Goal: Task Accomplishment & Management: Use online tool/utility

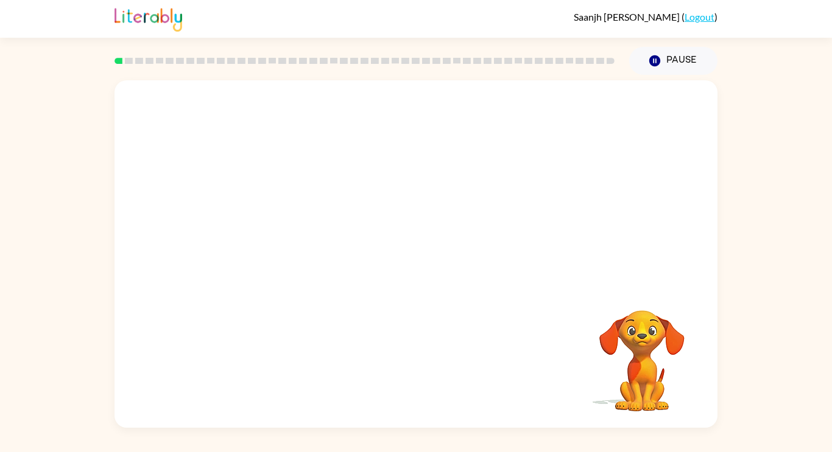
click at [765, 189] on div "Your browser must support playing .mp4 files to use Literably. Please try using…" at bounding box center [416, 251] width 832 height 353
click at [413, 256] on icon "button" at bounding box center [416, 260] width 21 height 21
click at [652, 61] on icon "button" at bounding box center [654, 60] width 11 height 11
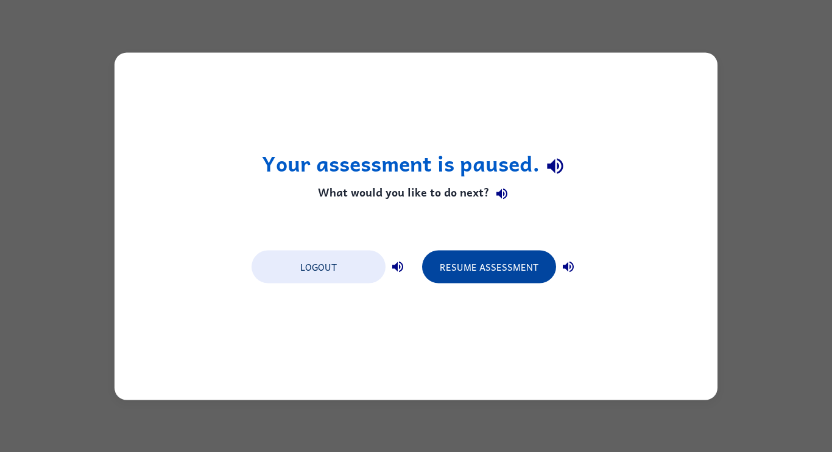
click at [491, 278] on button "Resume Assessment" at bounding box center [489, 266] width 134 height 33
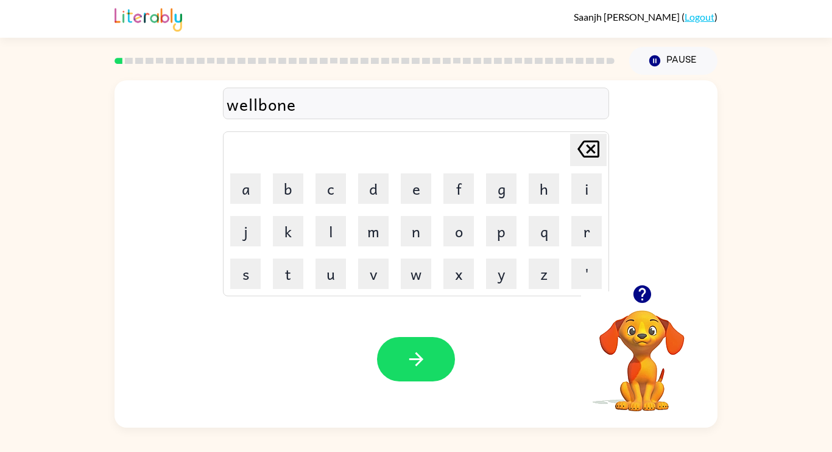
click at [645, 294] on icon "button" at bounding box center [642, 295] width 18 height 18
click at [424, 362] on icon "button" at bounding box center [416, 359] width 21 height 21
click at [400, 368] on button "button" at bounding box center [416, 359] width 78 height 44
click at [420, 367] on icon "button" at bounding box center [416, 359] width 21 height 21
click at [351, 90] on div at bounding box center [416, 104] width 386 height 32
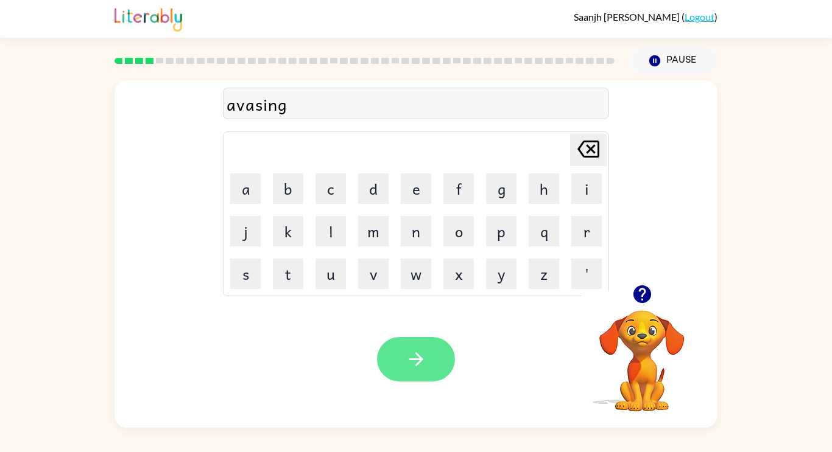
click at [406, 367] on icon "button" at bounding box center [416, 359] width 21 height 21
click at [270, 108] on div "asnerwr" at bounding box center [416, 104] width 379 height 26
click at [414, 339] on button "button" at bounding box center [416, 359] width 78 height 44
click at [410, 355] on icon "button" at bounding box center [416, 359] width 21 height 21
click at [404, 359] on button "button" at bounding box center [416, 359] width 78 height 44
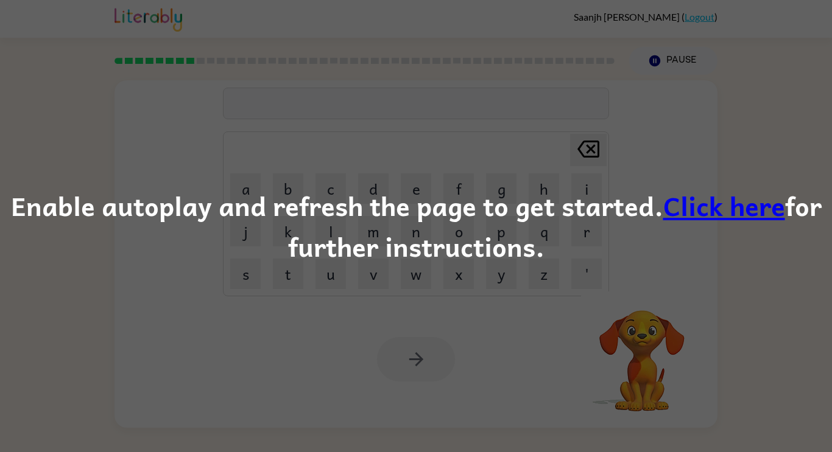
click at [518, 265] on div "Enable autoplay and refresh the page to get started. Click here for further ins…" at bounding box center [416, 226] width 832 height 83
click at [578, 246] on div "Enable autoplay and refresh the page to get started. Click here for further ins…" at bounding box center [416, 226] width 832 height 83
click at [614, 245] on div "Enable autoplay and refresh the page to get started. Click here for further ins…" at bounding box center [416, 226] width 832 height 83
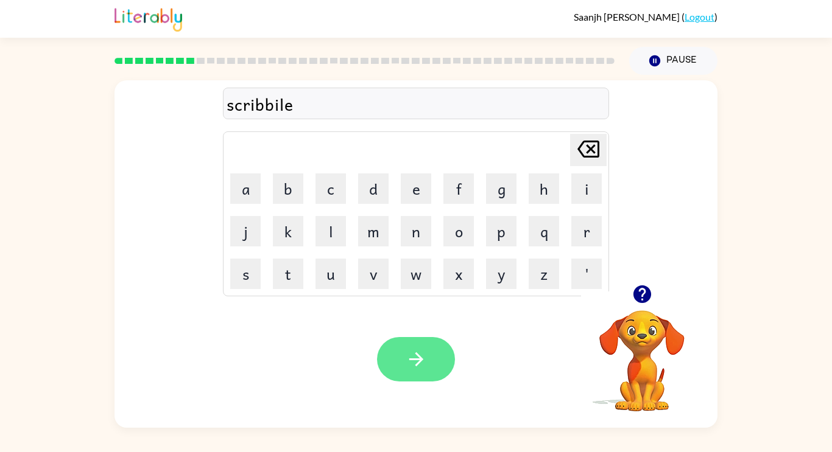
click at [425, 355] on icon "button" at bounding box center [416, 359] width 21 height 21
click at [417, 378] on button "button" at bounding box center [416, 359] width 78 height 44
click at [399, 353] on button "button" at bounding box center [416, 359] width 78 height 44
click at [399, 361] on button "button" at bounding box center [416, 359] width 78 height 44
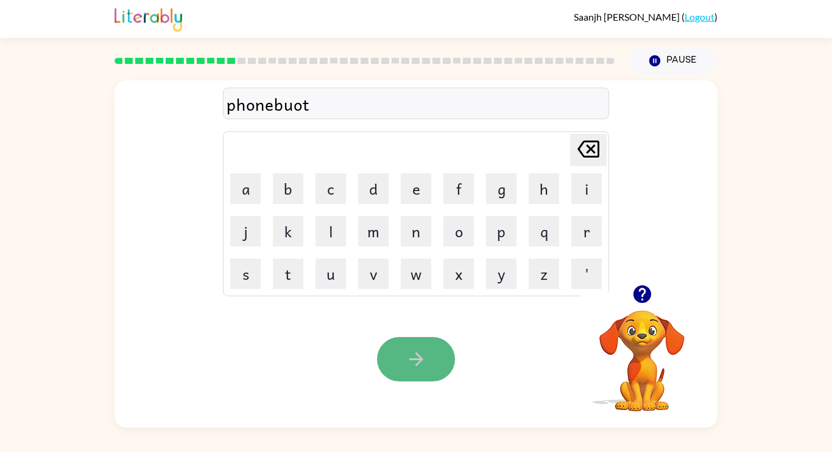
click at [441, 346] on button "button" at bounding box center [416, 359] width 78 height 44
click at [398, 356] on button "button" at bounding box center [416, 359] width 78 height 44
click at [426, 354] on button "button" at bounding box center [416, 359] width 78 height 44
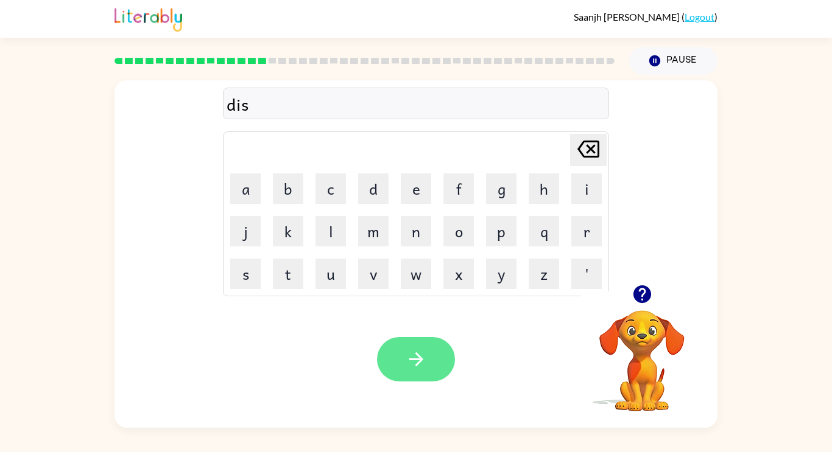
click at [437, 372] on button "button" at bounding box center [416, 359] width 78 height 44
click at [399, 356] on button "button" at bounding box center [416, 359] width 78 height 44
click at [429, 367] on button "button" at bounding box center [416, 359] width 78 height 44
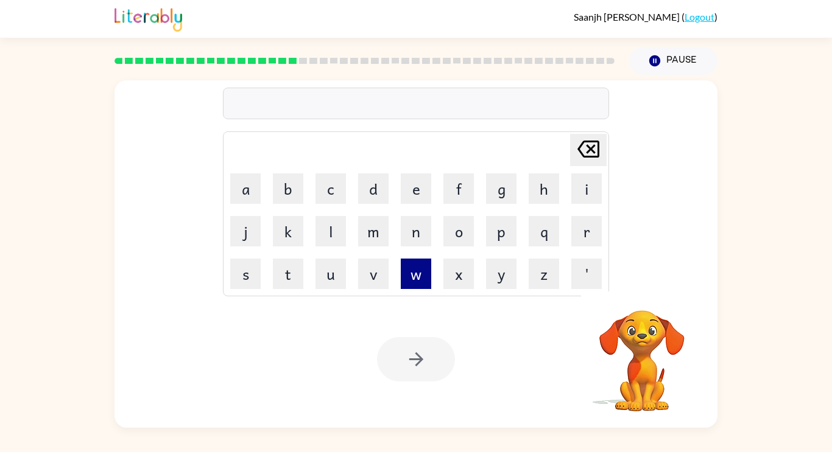
click at [418, 278] on button "w" at bounding box center [416, 274] width 30 height 30
type button "w"
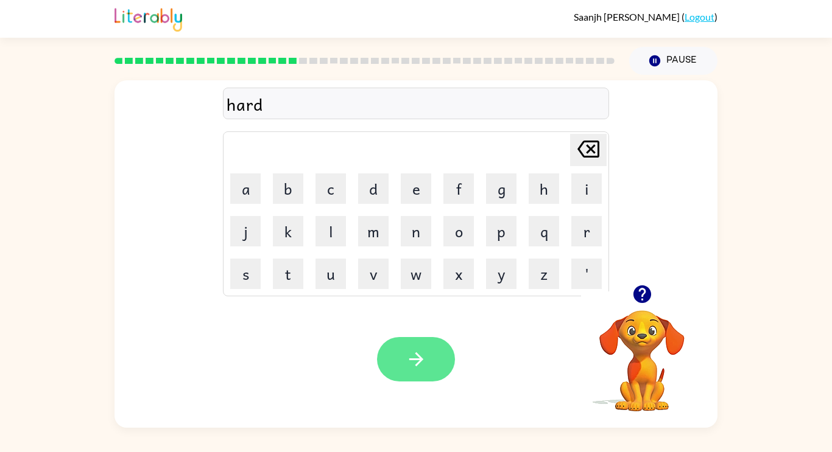
click at [417, 351] on icon "button" at bounding box center [416, 359] width 21 height 21
click at [423, 358] on icon "button" at bounding box center [416, 359] width 21 height 21
click at [429, 371] on button "button" at bounding box center [416, 359] width 78 height 44
click at [415, 357] on icon "button" at bounding box center [416, 359] width 21 height 21
click at [419, 367] on icon "button" at bounding box center [416, 359] width 21 height 21
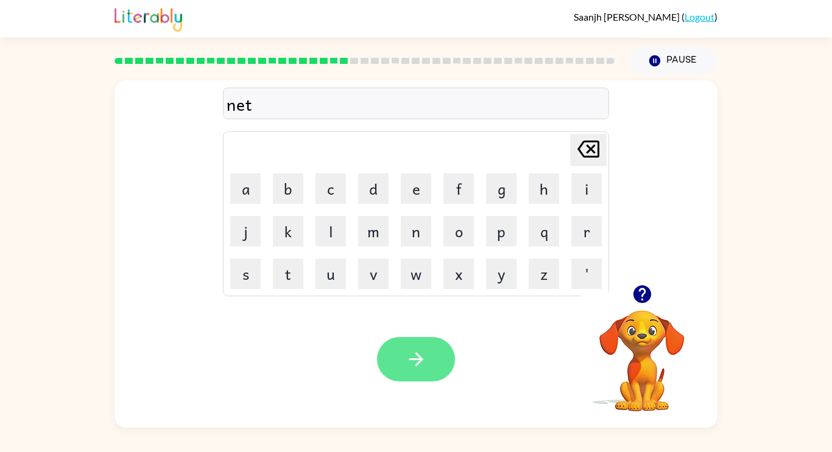
click at [412, 354] on icon "button" at bounding box center [416, 359] width 21 height 21
click at [396, 349] on button "button" at bounding box center [416, 359] width 78 height 44
click at [411, 371] on button "button" at bounding box center [416, 359] width 78 height 44
click at [406, 373] on button "button" at bounding box center [416, 359] width 78 height 44
click at [403, 359] on button "button" at bounding box center [416, 359] width 78 height 44
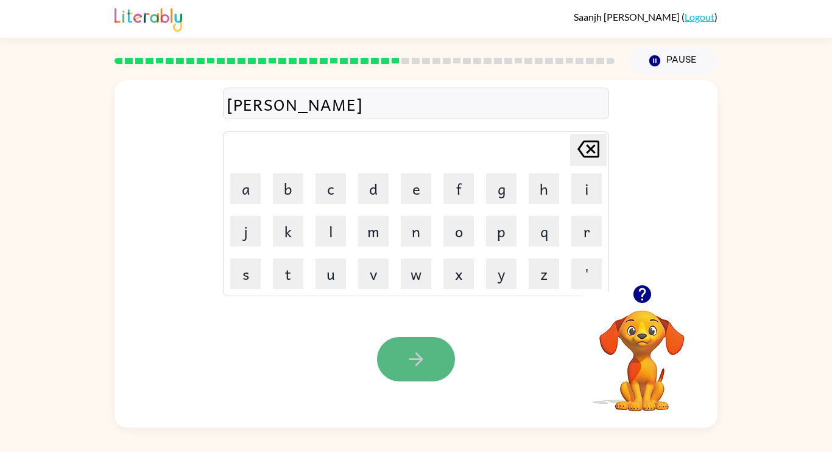
click at [390, 357] on button "button" at bounding box center [416, 359] width 78 height 44
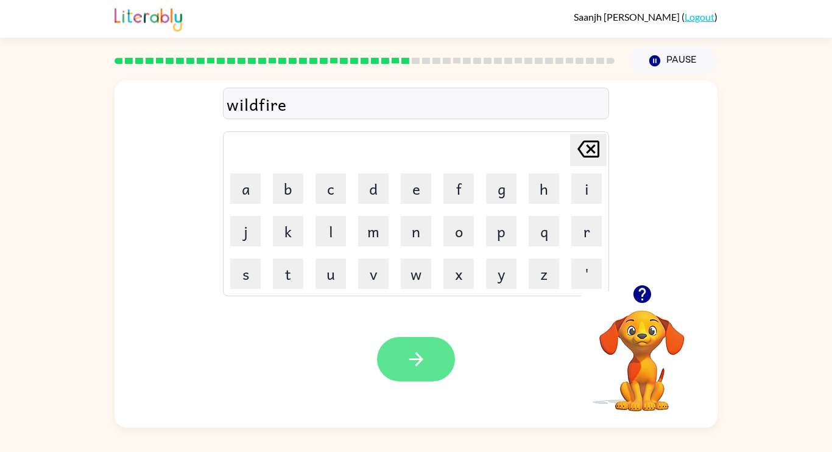
click at [423, 371] on button "button" at bounding box center [416, 359] width 78 height 44
click at [403, 349] on button "button" at bounding box center [416, 359] width 78 height 44
click at [392, 349] on button "button" at bounding box center [416, 359] width 78 height 44
click at [442, 359] on button "button" at bounding box center [416, 359] width 78 height 44
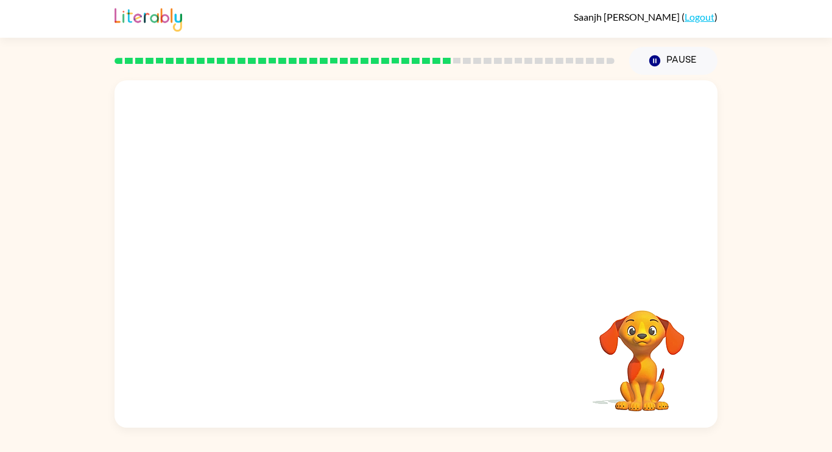
click at [675, 336] on video "Your browser must support playing .mp4 files to use Literably. Please try using…" at bounding box center [642, 353] width 122 height 122
click at [420, 269] on div at bounding box center [416, 260] width 78 height 44
click at [420, 269] on icon "button" at bounding box center [416, 260] width 21 height 21
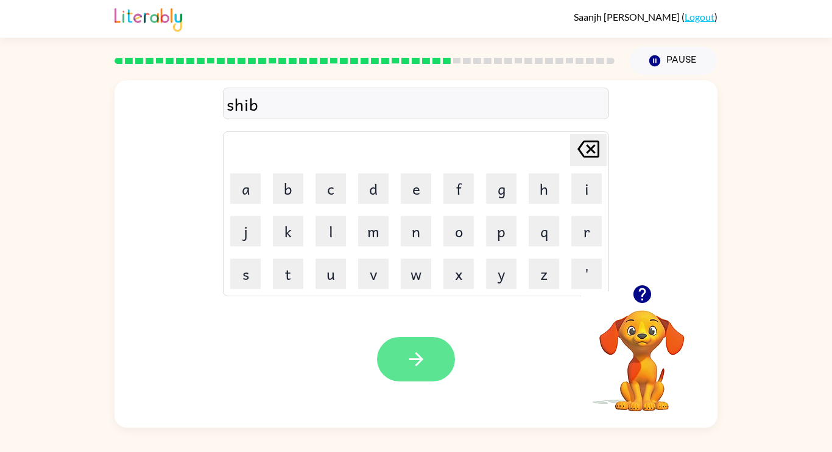
click at [402, 337] on button "button" at bounding box center [416, 359] width 78 height 44
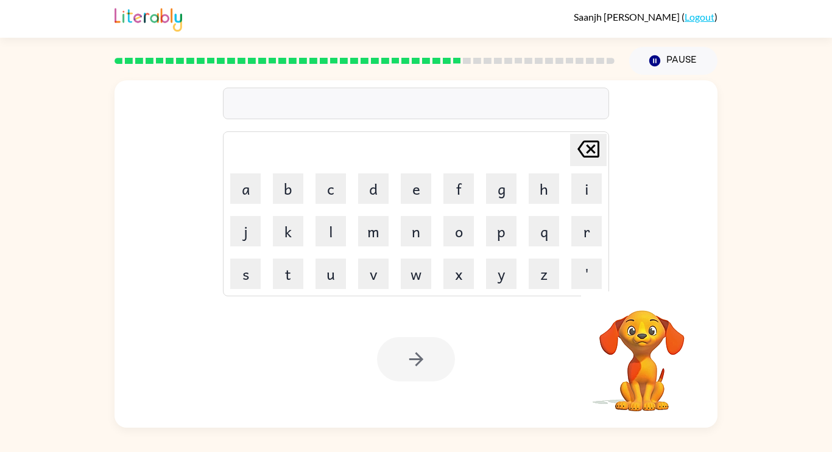
click at [401, 355] on div at bounding box center [416, 359] width 78 height 44
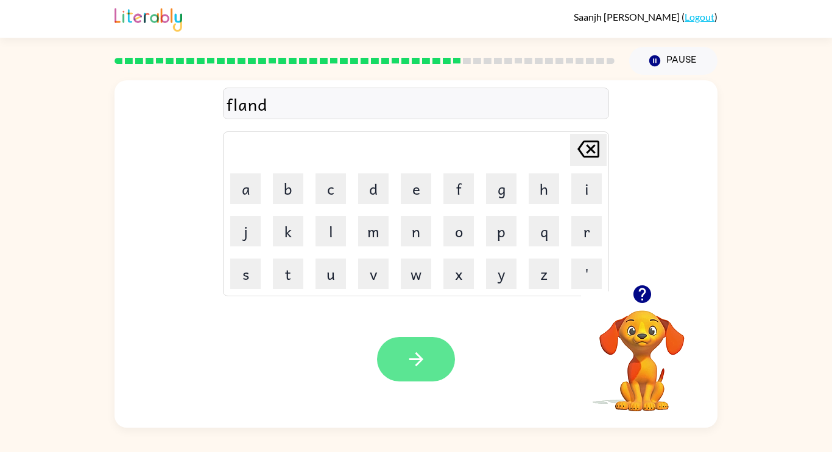
click at [385, 352] on button "button" at bounding box center [416, 359] width 78 height 44
click at [436, 354] on button "button" at bounding box center [416, 359] width 78 height 44
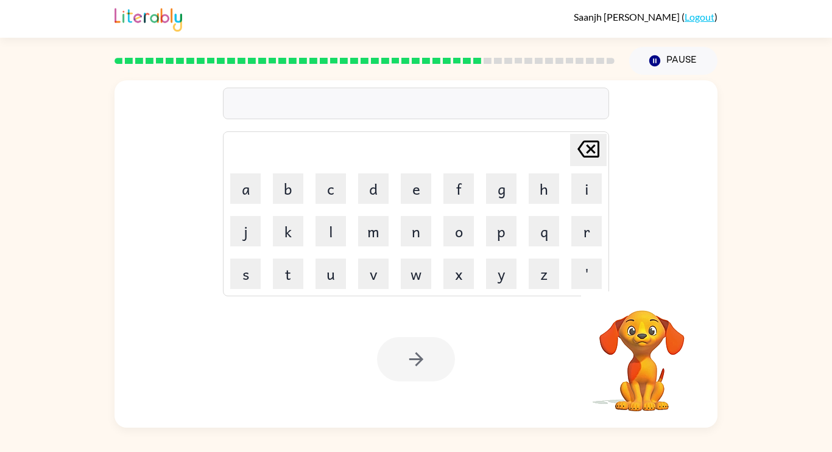
click at [656, 347] on video "Your browser must support playing .mp4 files to use Literably. Please try using…" at bounding box center [642, 353] width 122 height 122
click at [660, 250] on div "Delete Delete last character input a b c d e f g h i j k l m n o p q r s t u v …" at bounding box center [415, 182] width 603 height 205
click at [642, 372] on video "Your browser must support playing .mp4 files to use Literably. Please try using…" at bounding box center [642, 353] width 122 height 122
click at [254, 181] on button "a" at bounding box center [245, 189] width 30 height 30
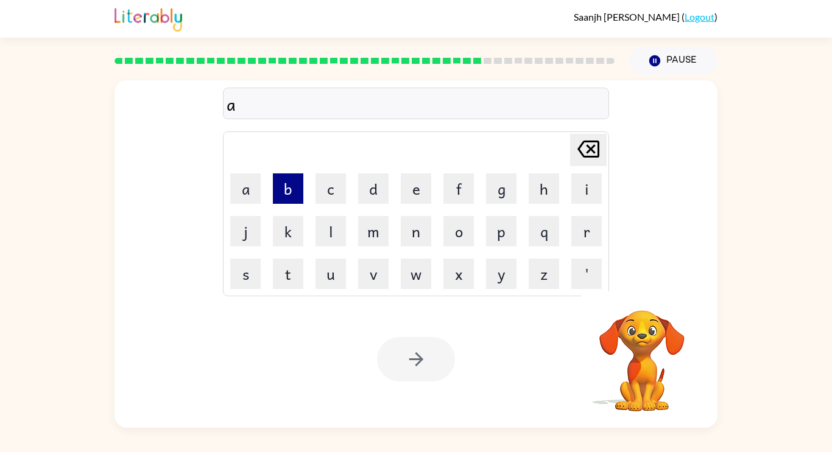
click at [277, 180] on button "b" at bounding box center [288, 189] width 30 height 30
click at [318, 192] on button "c" at bounding box center [330, 189] width 30 height 30
click at [421, 200] on button "e" at bounding box center [416, 189] width 30 height 30
click at [410, 371] on div at bounding box center [416, 359] width 78 height 44
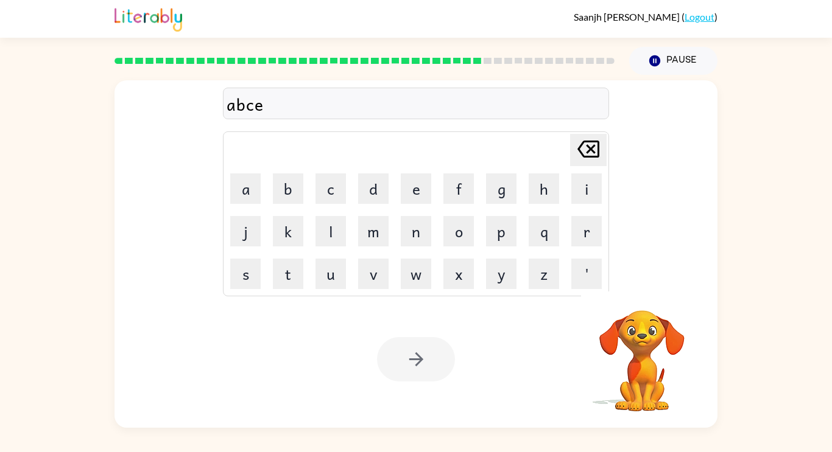
click at [410, 371] on div at bounding box center [416, 359] width 78 height 44
click at [651, 395] on video "Your browser must support playing .mp4 files to use Literably. Please try using…" at bounding box center [642, 353] width 122 height 122
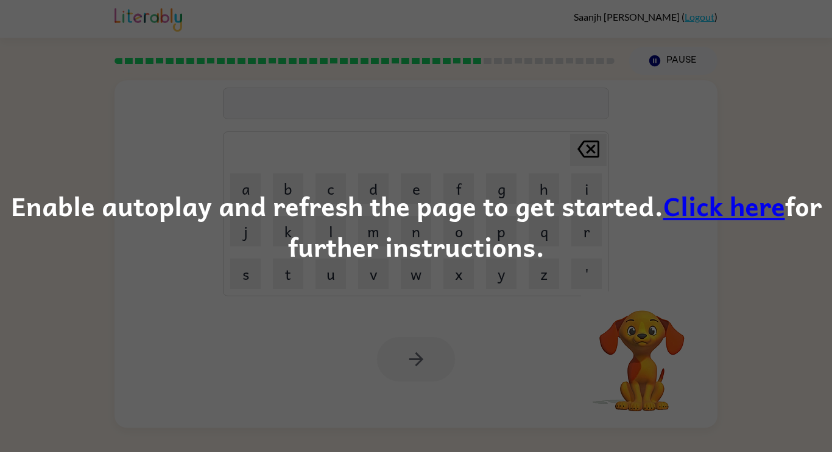
click at [731, 195] on link "Click here" at bounding box center [724, 205] width 122 height 41
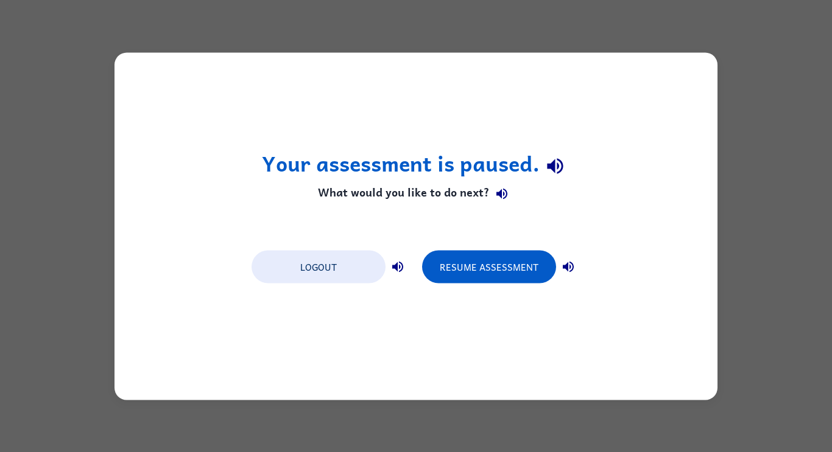
click at [474, 130] on div "Your assessment is paused. What would you like to do next? Logout Resume Assess…" at bounding box center [415, 226] width 603 height 348
click at [500, 275] on button "Resume Assessment" at bounding box center [489, 266] width 134 height 33
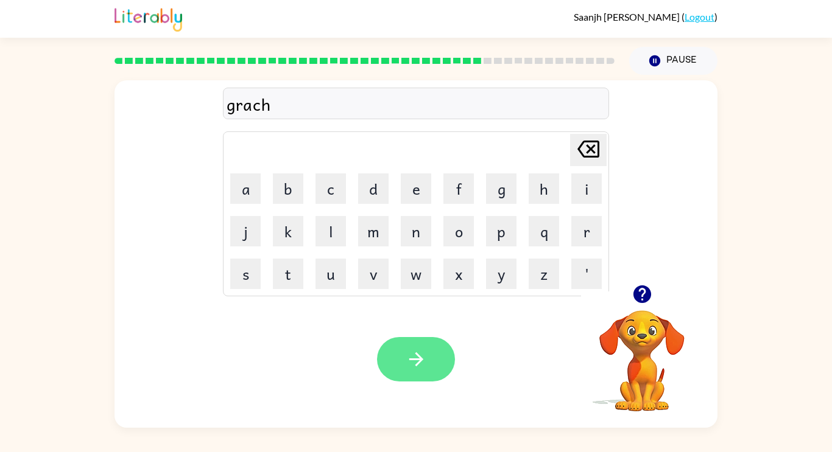
click at [404, 360] on button "button" at bounding box center [416, 359] width 78 height 44
click at [424, 363] on icon "button" at bounding box center [416, 359] width 21 height 21
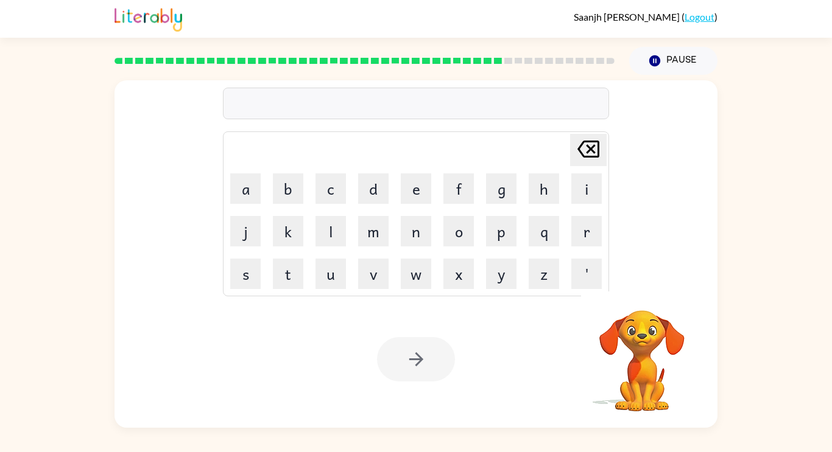
click at [424, 363] on div at bounding box center [416, 359] width 78 height 44
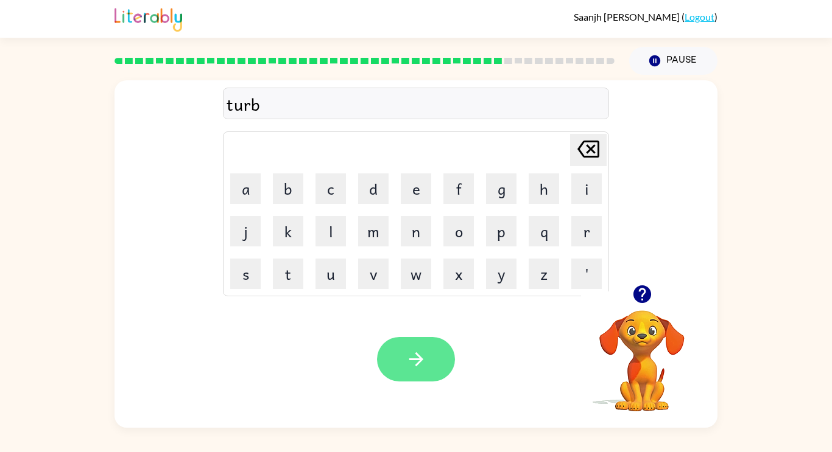
click at [416, 354] on icon "button" at bounding box center [416, 360] width 14 height 14
click at [429, 349] on button "button" at bounding box center [416, 359] width 78 height 44
click at [403, 353] on button "button" at bounding box center [416, 359] width 78 height 44
click at [641, 303] on icon "button" at bounding box center [642, 295] width 18 height 18
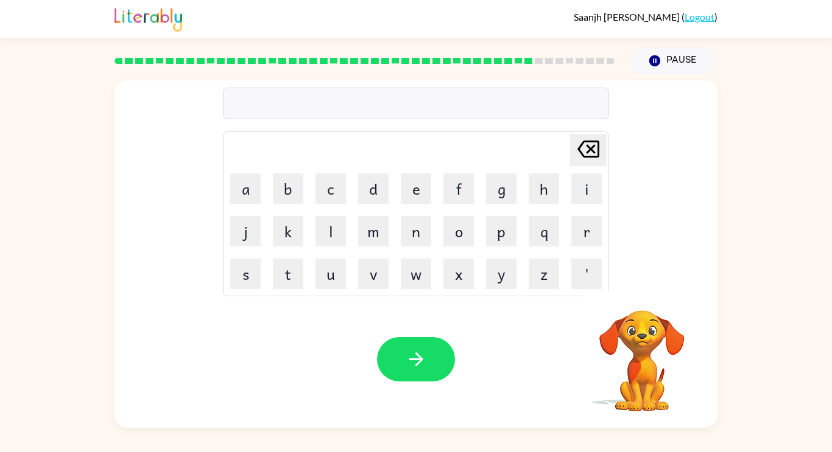
click at [571, 350] on div "Your browser must support playing .mp4 files to use Literably. Please try using…" at bounding box center [415, 359] width 603 height 137
click at [430, 362] on button "button" at bounding box center [416, 359] width 78 height 44
click at [411, 378] on button "button" at bounding box center [416, 359] width 78 height 44
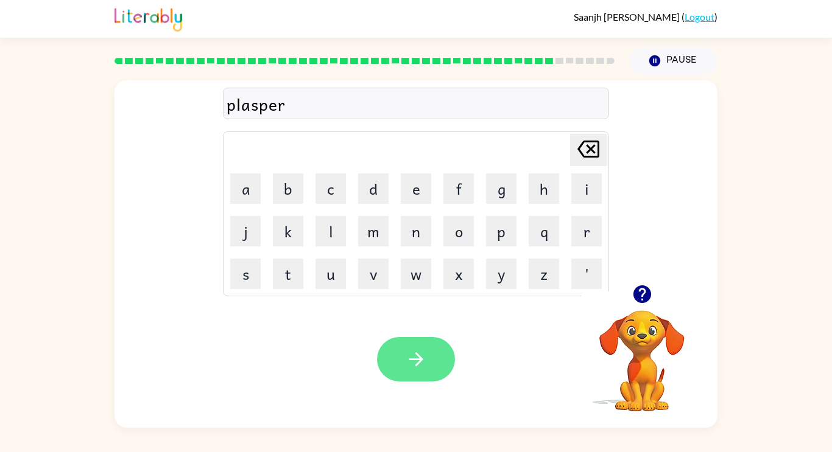
click at [433, 358] on button "button" at bounding box center [416, 359] width 78 height 44
click at [416, 364] on icon "button" at bounding box center [416, 360] width 14 height 14
click at [441, 350] on button "button" at bounding box center [416, 359] width 78 height 44
click at [417, 364] on icon "button" at bounding box center [416, 360] width 14 height 14
click at [441, 371] on button "button" at bounding box center [416, 359] width 78 height 44
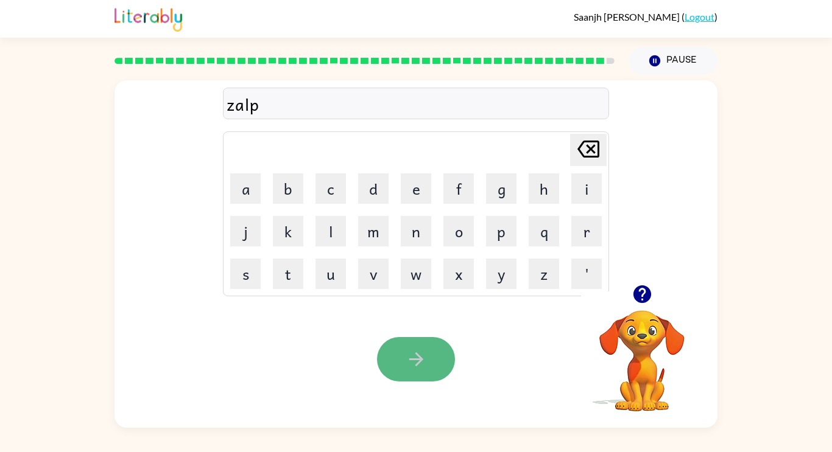
click at [393, 352] on button "button" at bounding box center [416, 359] width 78 height 44
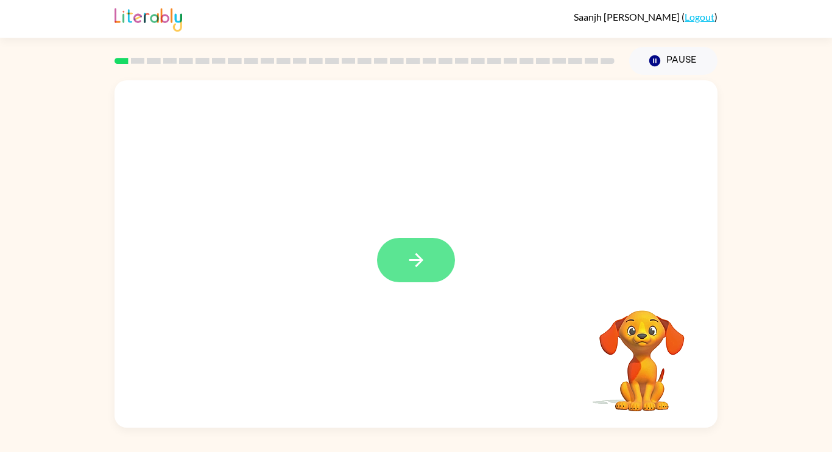
click at [432, 257] on button "button" at bounding box center [416, 260] width 78 height 44
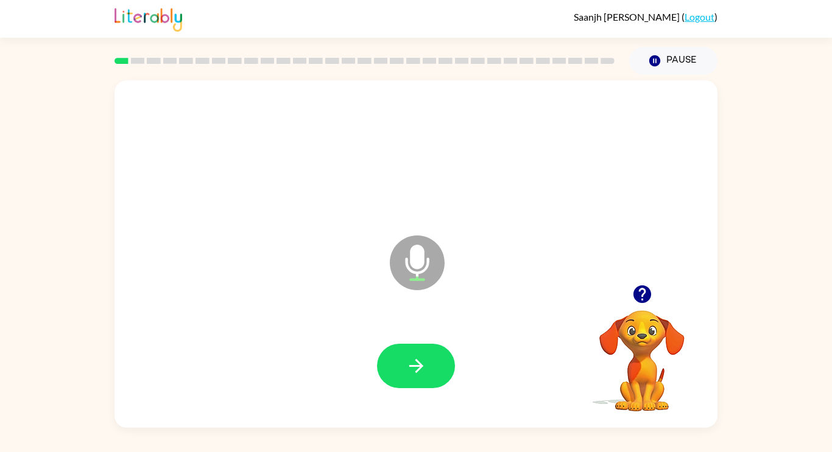
click at [440, 317] on icon "Microphone The Microphone is here when it is your turn to talk" at bounding box center [478, 278] width 183 height 91
click at [413, 359] on icon "button" at bounding box center [416, 366] width 21 height 21
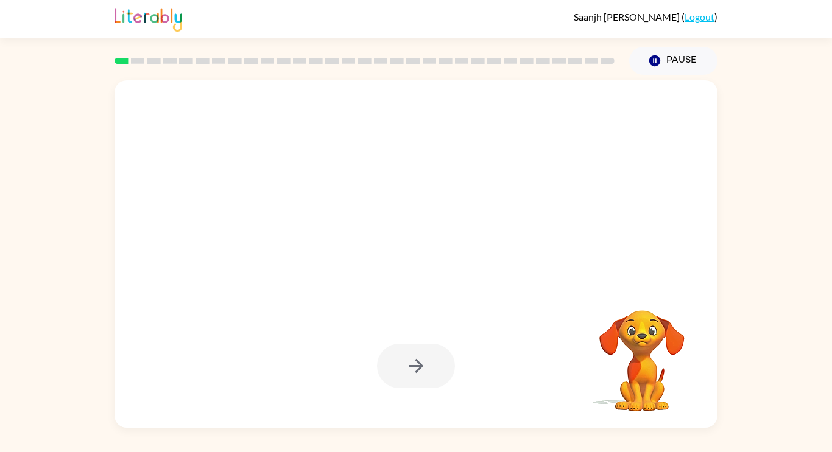
click at [408, 368] on div at bounding box center [416, 366] width 78 height 44
click at [511, 218] on div at bounding box center [387, 233] width 520 height 44
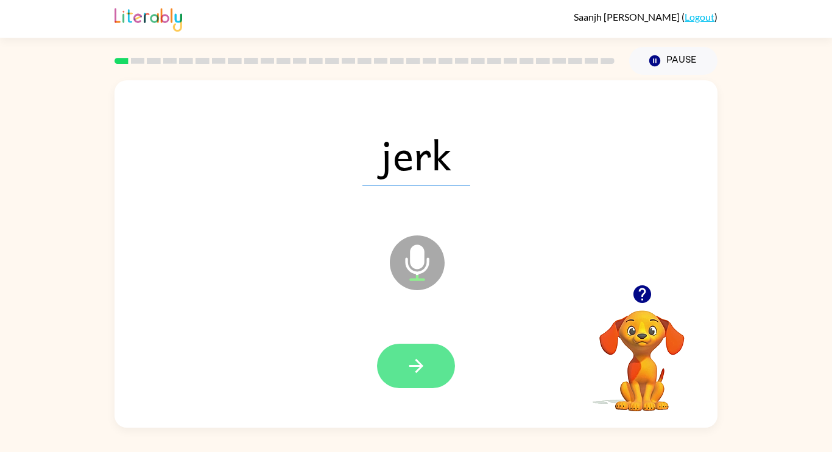
click at [436, 362] on button "button" at bounding box center [416, 366] width 78 height 44
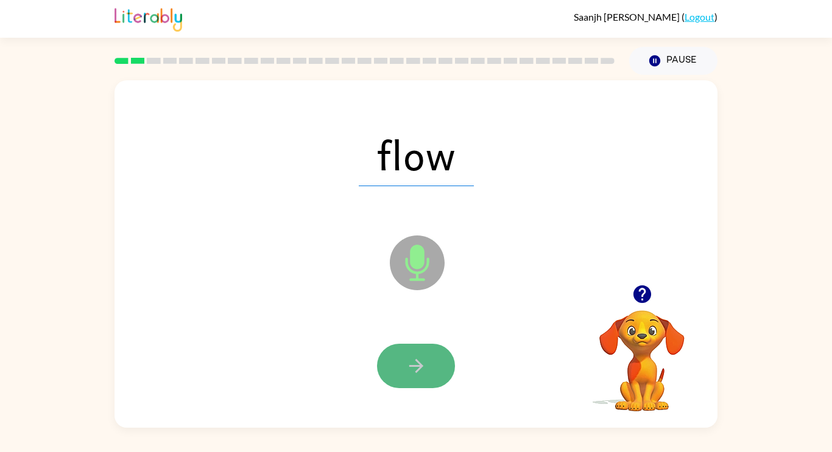
click at [415, 370] on icon "button" at bounding box center [416, 366] width 21 height 21
click at [409, 365] on icon "button" at bounding box center [416, 366] width 21 height 21
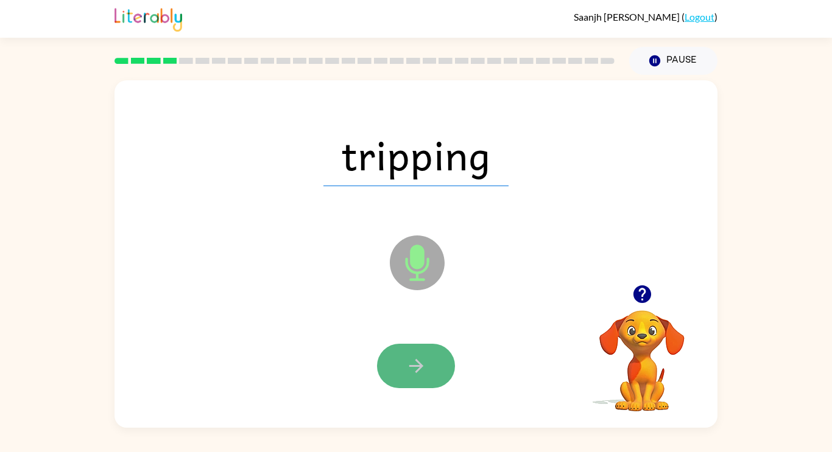
click at [437, 360] on button "button" at bounding box center [416, 366] width 78 height 44
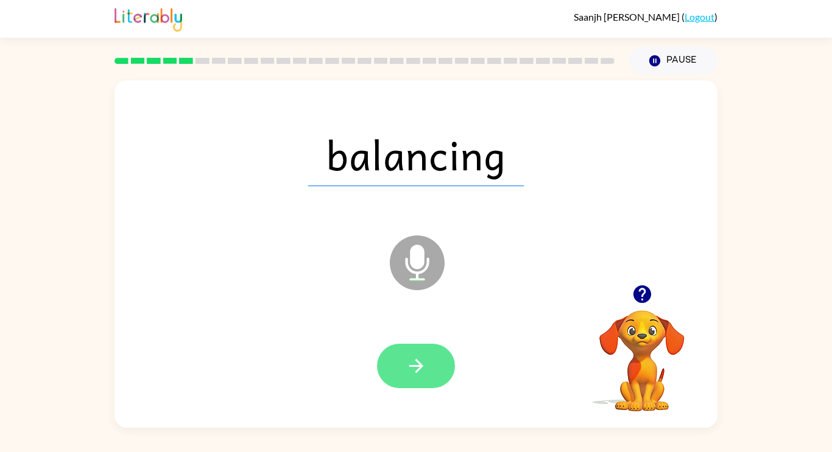
click at [425, 362] on icon "button" at bounding box center [416, 366] width 21 height 21
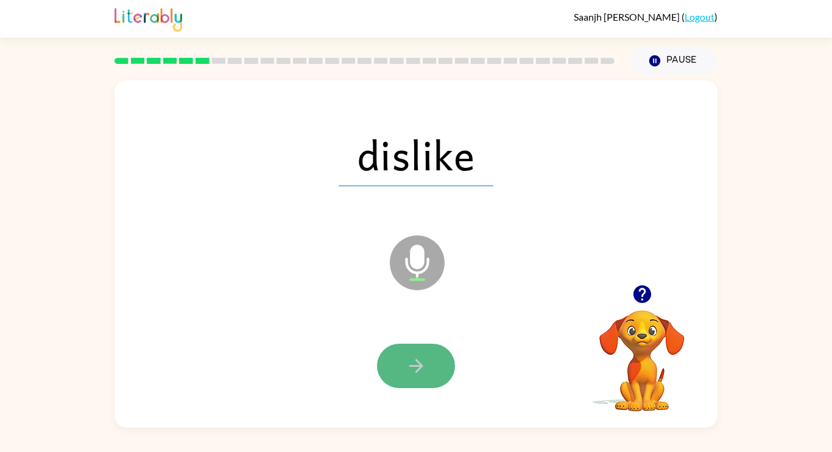
click at [438, 354] on button "button" at bounding box center [416, 366] width 78 height 44
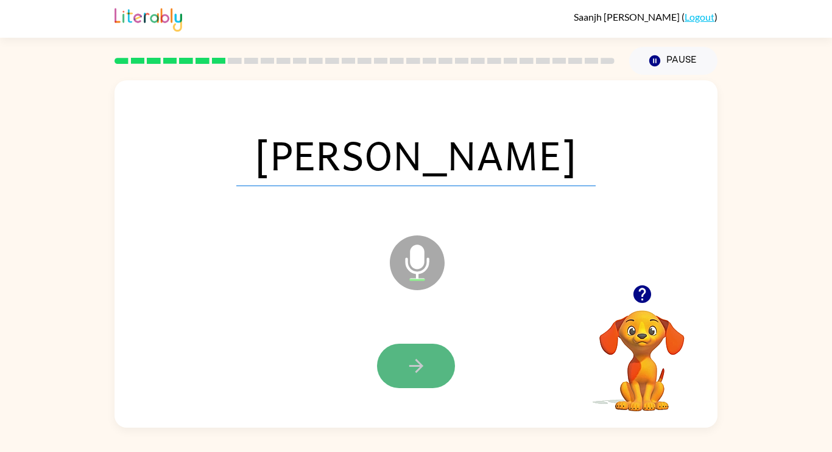
click at [434, 365] on button "button" at bounding box center [416, 366] width 78 height 44
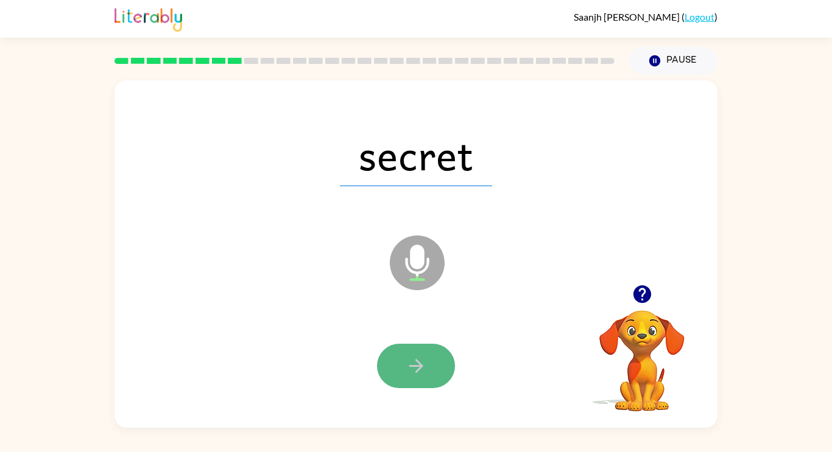
click at [427, 358] on button "button" at bounding box center [416, 366] width 78 height 44
click at [443, 351] on button "button" at bounding box center [416, 366] width 78 height 44
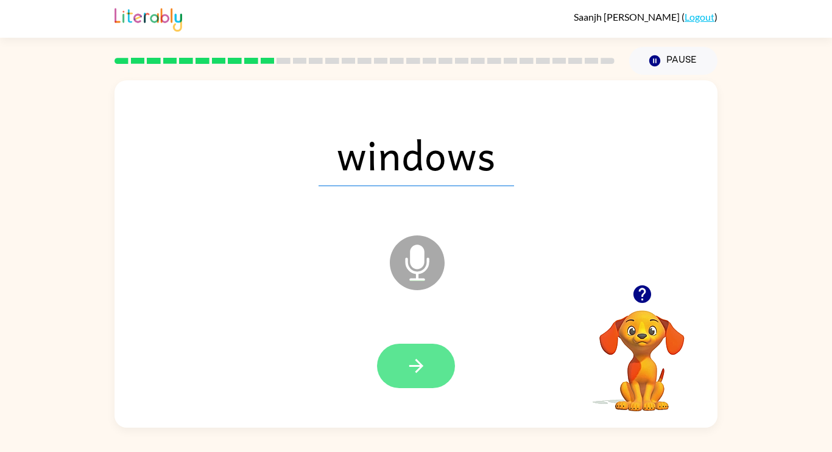
click at [443, 352] on button "button" at bounding box center [416, 366] width 78 height 44
click at [426, 354] on button "button" at bounding box center [416, 366] width 78 height 44
click at [427, 354] on button "button" at bounding box center [416, 366] width 78 height 44
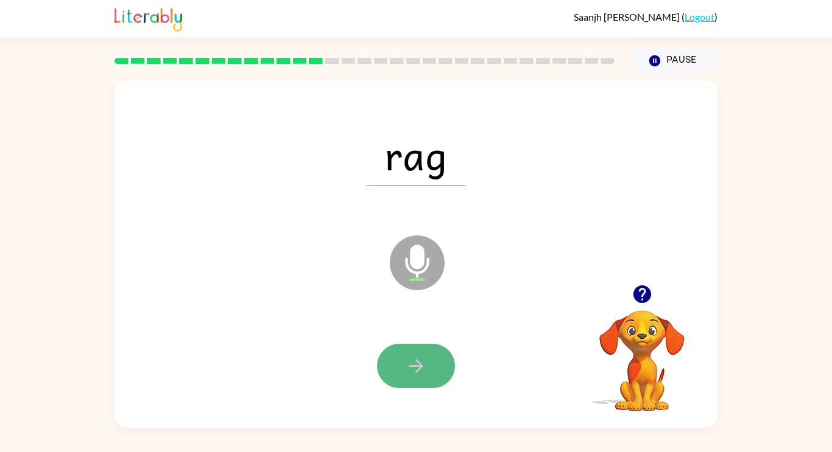
click at [429, 356] on button "button" at bounding box center [416, 366] width 78 height 44
click at [429, 353] on button "button" at bounding box center [416, 366] width 78 height 44
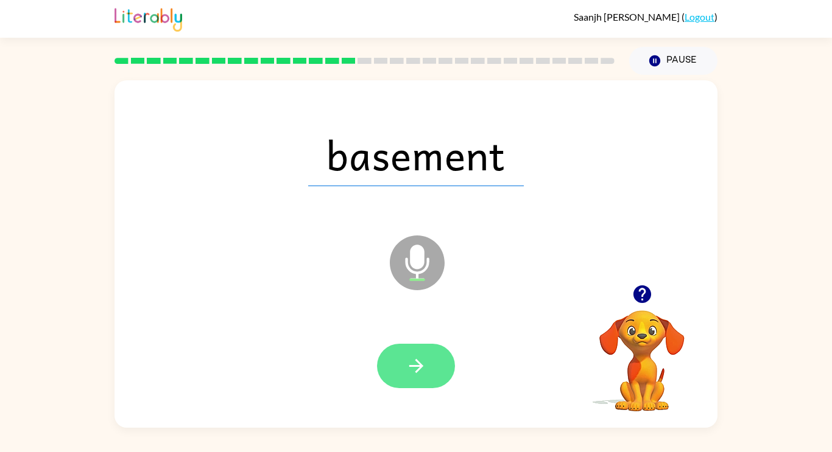
click at [432, 364] on button "button" at bounding box center [416, 366] width 78 height 44
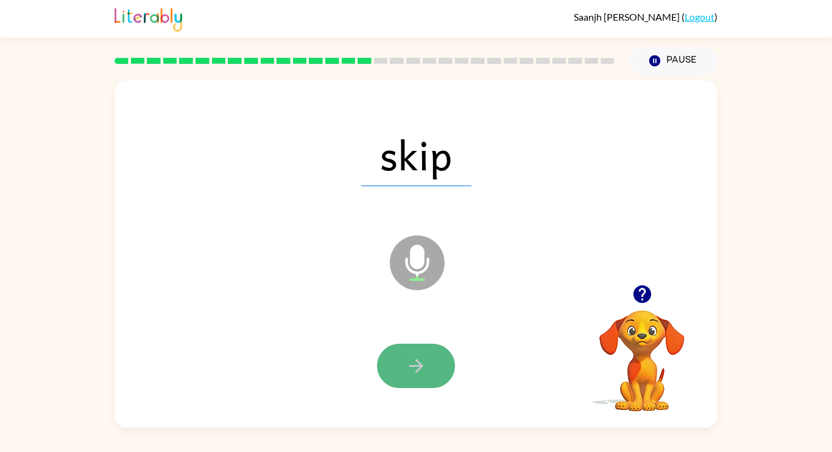
click at [431, 361] on button "button" at bounding box center [416, 366] width 78 height 44
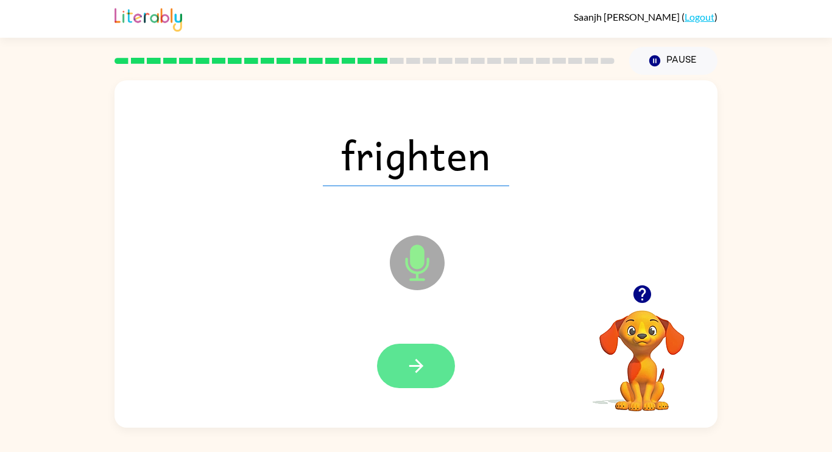
click at [414, 360] on icon "button" at bounding box center [416, 366] width 21 height 21
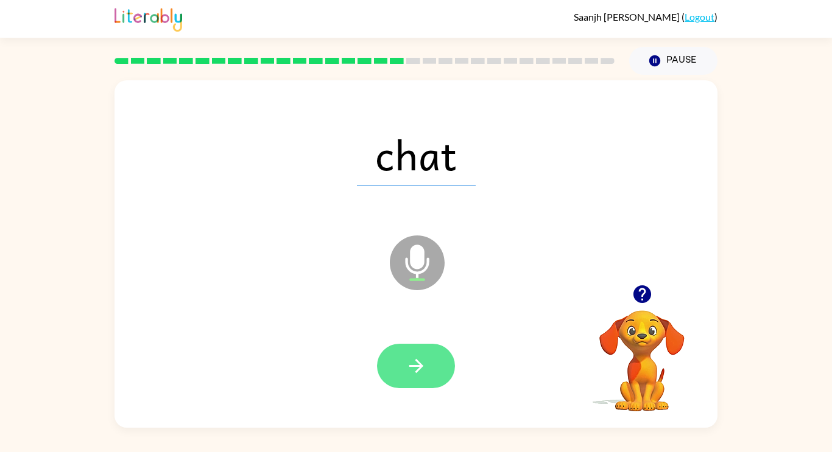
click at [424, 370] on icon "button" at bounding box center [416, 366] width 21 height 21
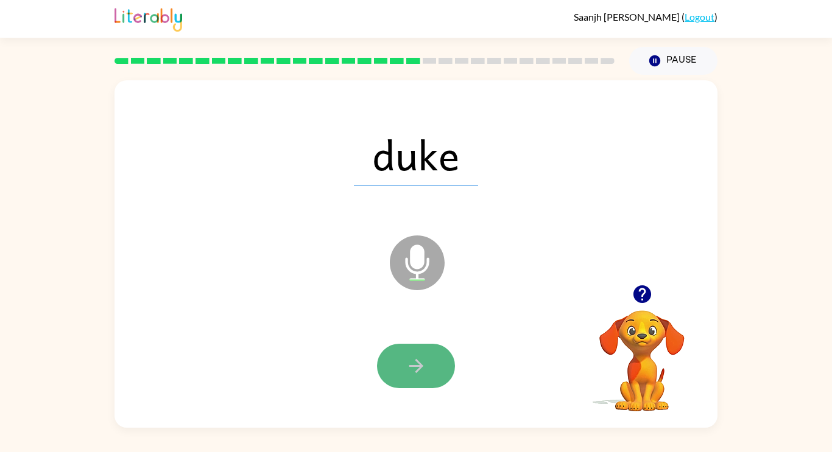
click at [440, 375] on button "button" at bounding box center [416, 366] width 78 height 44
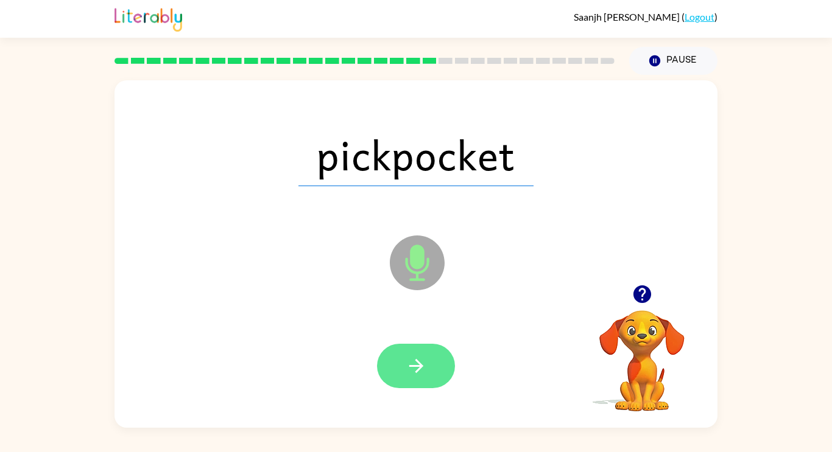
click at [409, 387] on button "button" at bounding box center [416, 366] width 78 height 44
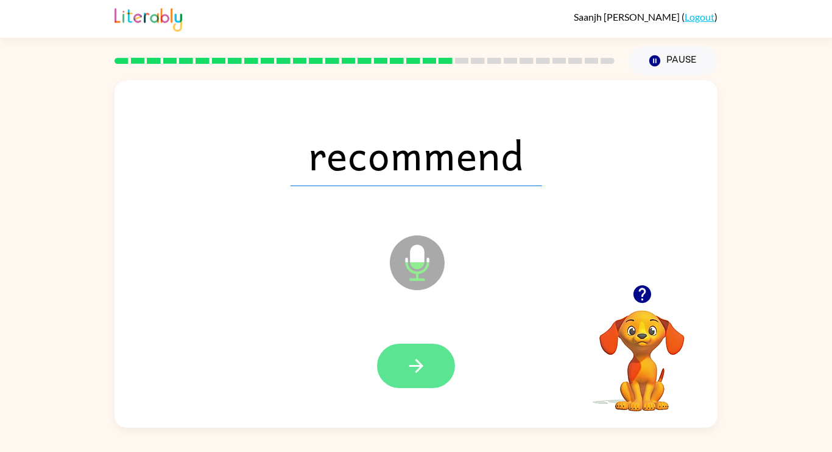
click at [424, 365] on icon "button" at bounding box center [416, 366] width 21 height 21
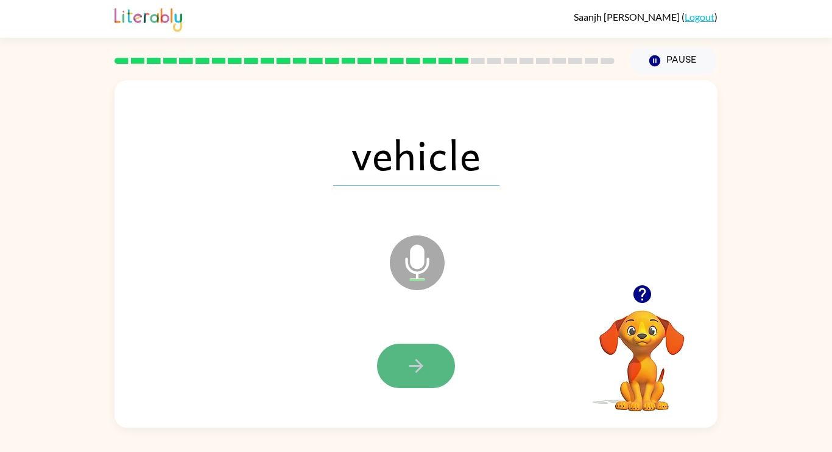
click at [425, 366] on icon "button" at bounding box center [416, 366] width 21 height 21
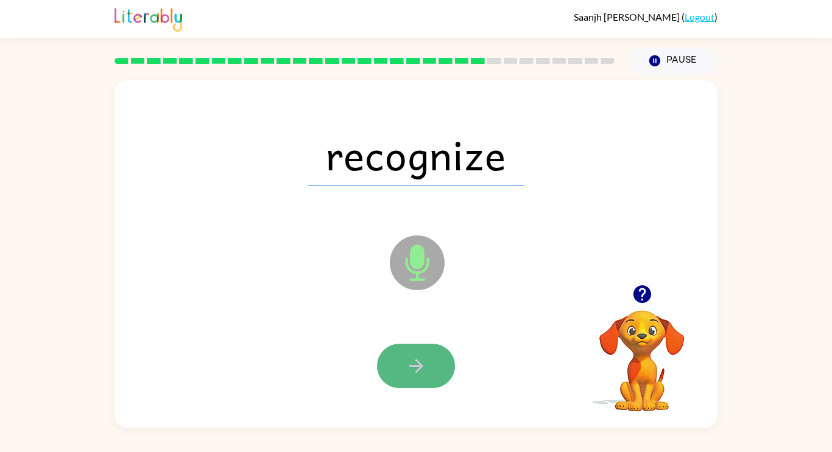
click at [424, 363] on icon "button" at bounding box center [416, 366] width 21 height 21
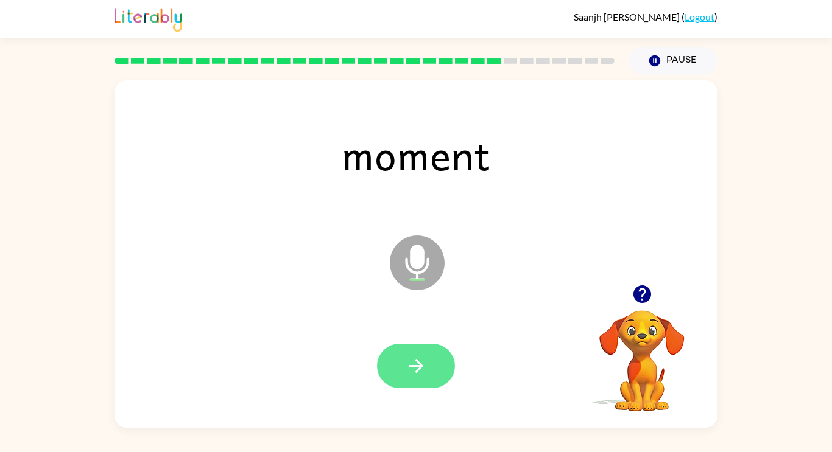
click at [425, 365] on icon "button" at bounding box center [416, 366] width 21 height 21
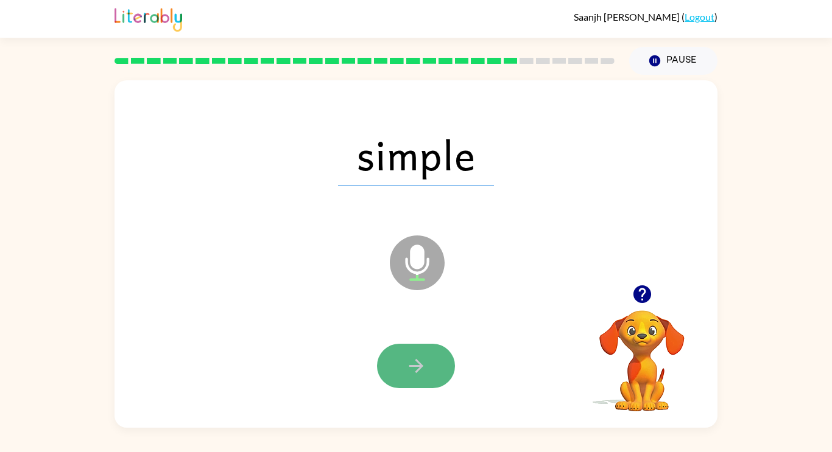
click at [426, 367] on icon "button" at bounding box center [416, 366] width 21 height 21
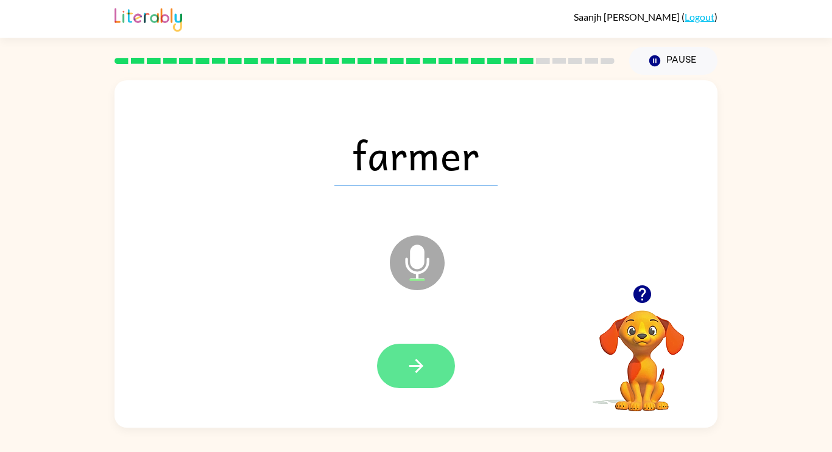
click at [426, 365] on button "button" at bounding box center [416, 366] width 78 height 44
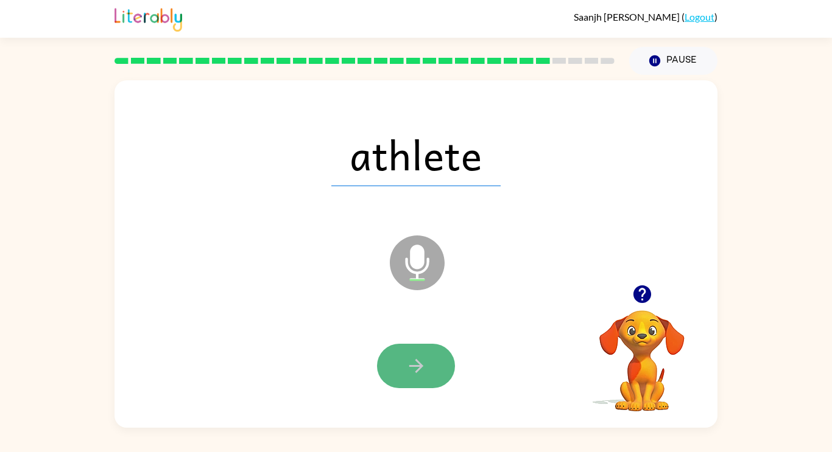
click at [426, 367] on button "button" at bounding box center [416, 366] width 78 height 44
click at [430, 371] on button "button" at bounding box center [416, 366] width 78 height 44
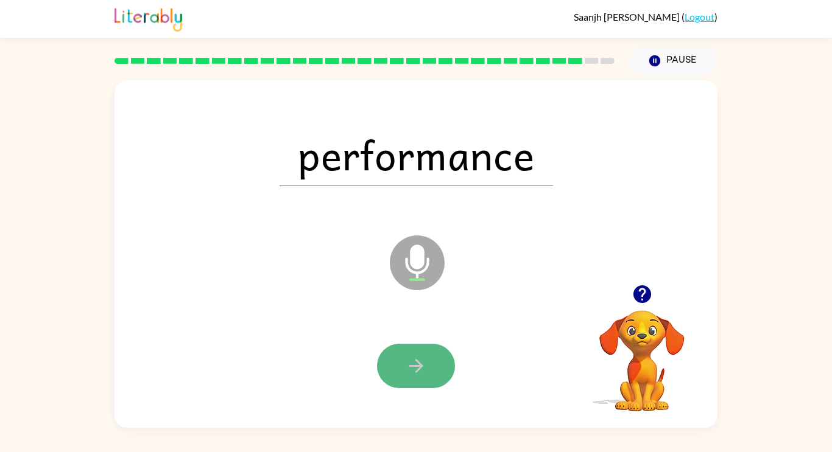
click at [430, 370] on button "button" at bounding box center [416, 366] width 78 height 44
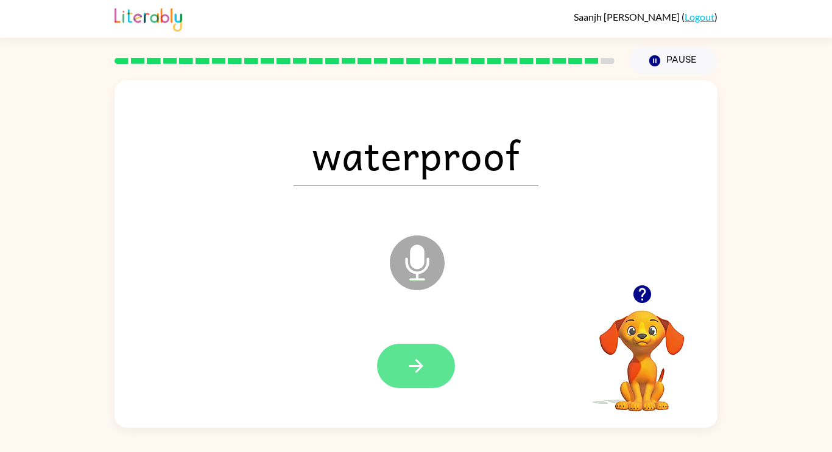
click at [436, 378] on button "button" at bounding box center [416, 366] width 78 height 44
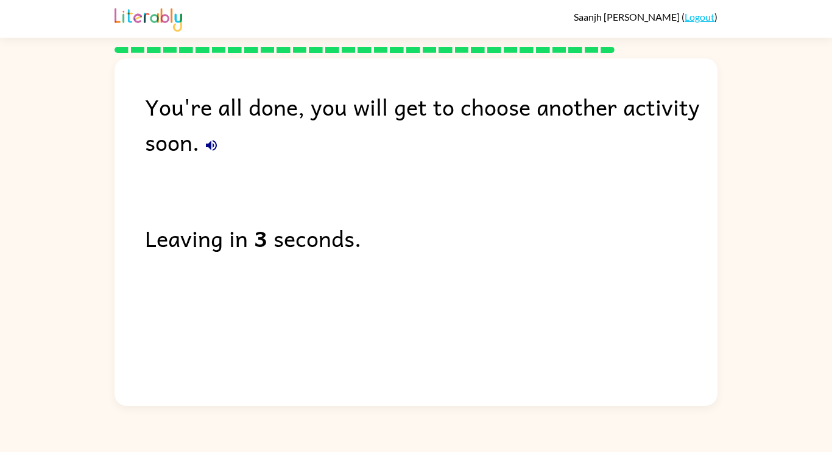
click at [438, 373] on div "You're all done, you will get to choose another activity soon. Leaving in 3 sec…" at bounding box center [415, 229] width 603 height 342
